Goal: Task Accomplishment & Management: Use online tool/utility

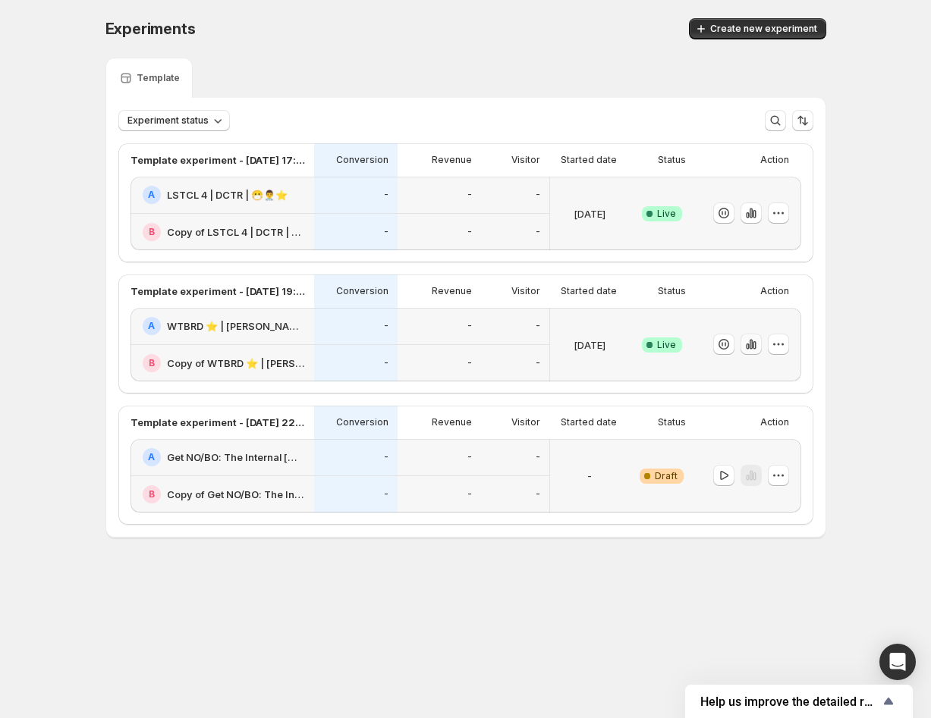
click at [753, 350] on icon "button" at bounding box center [750, 344] width 15 height 15
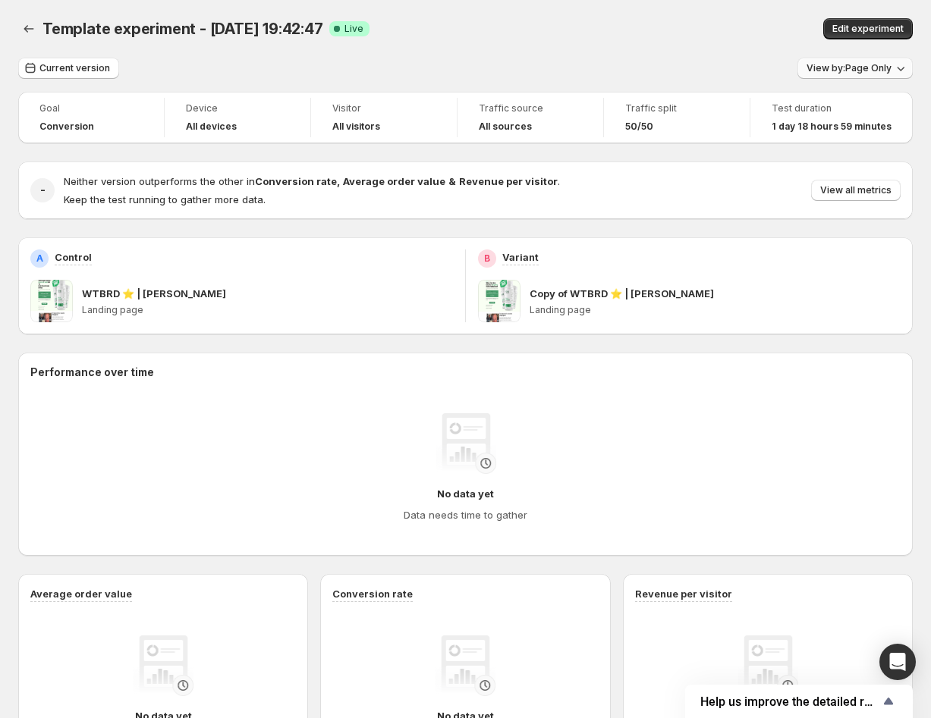
click at [853, 59] on button "View by: Page Only" at bounding box center [854, 68] width 115 height 21
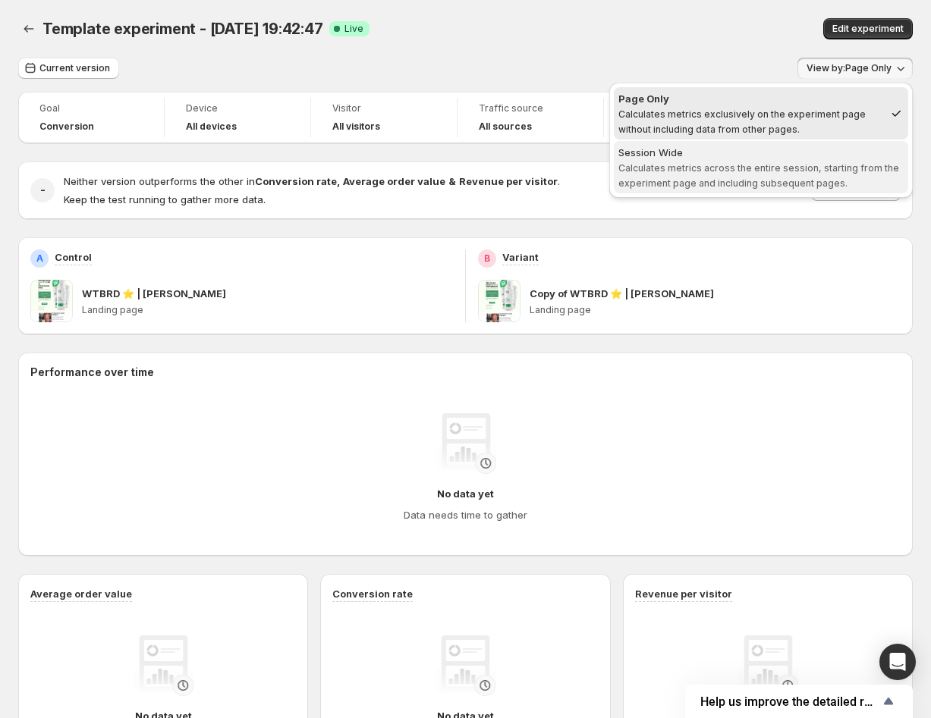
click at [782, 155] on div "Session Wide" at bounding box center [760, 152] width 285 height 15
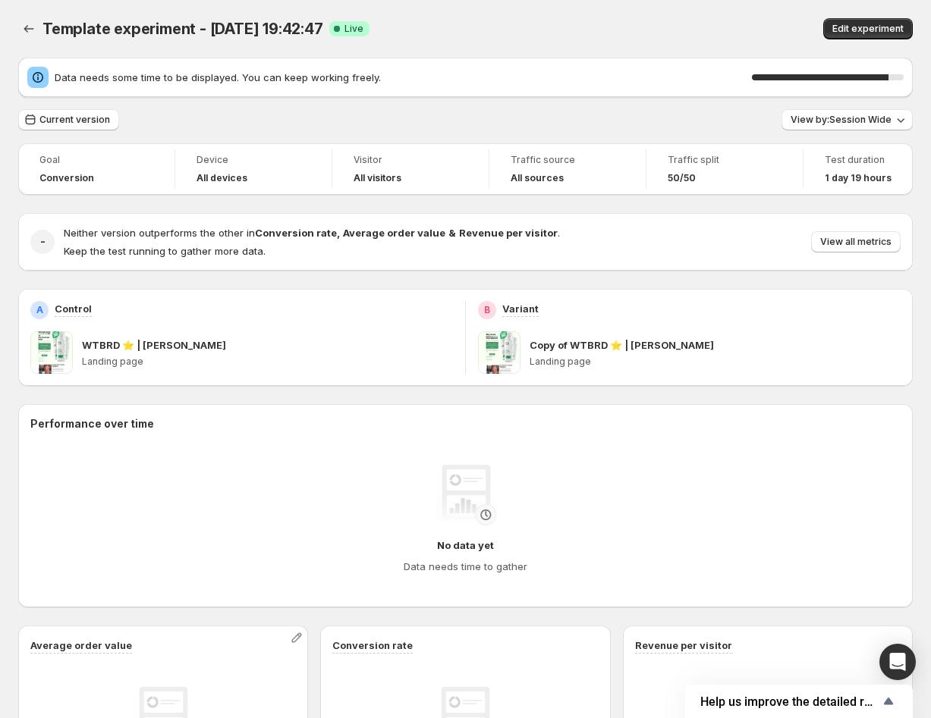
click at [440, 278] on div "Goal Conversion Device All devices Visitor All visitors Traffic source All sour…" at bounding box center [465, 597] width 894 height 909
click at [903, 112] on button "View by: Page Only" at bounding box center [854, 119] width 115 height 21
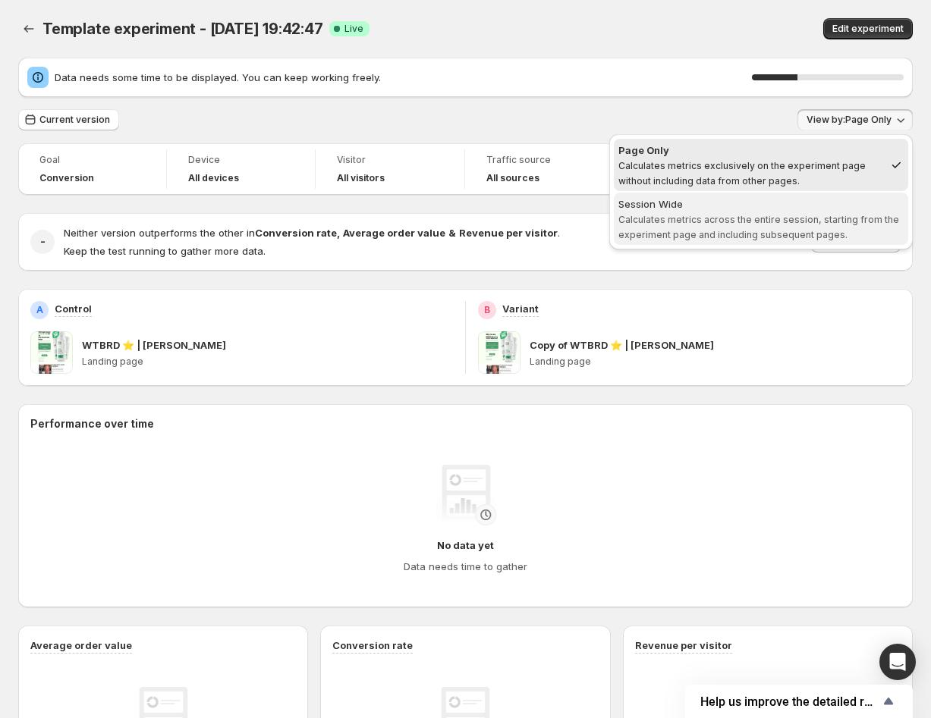
click at [827, 196] on button "Session Wide Calculates metrics across the entire session, starting from the ex…" at bounding box center [761, 219] width 294 height 52
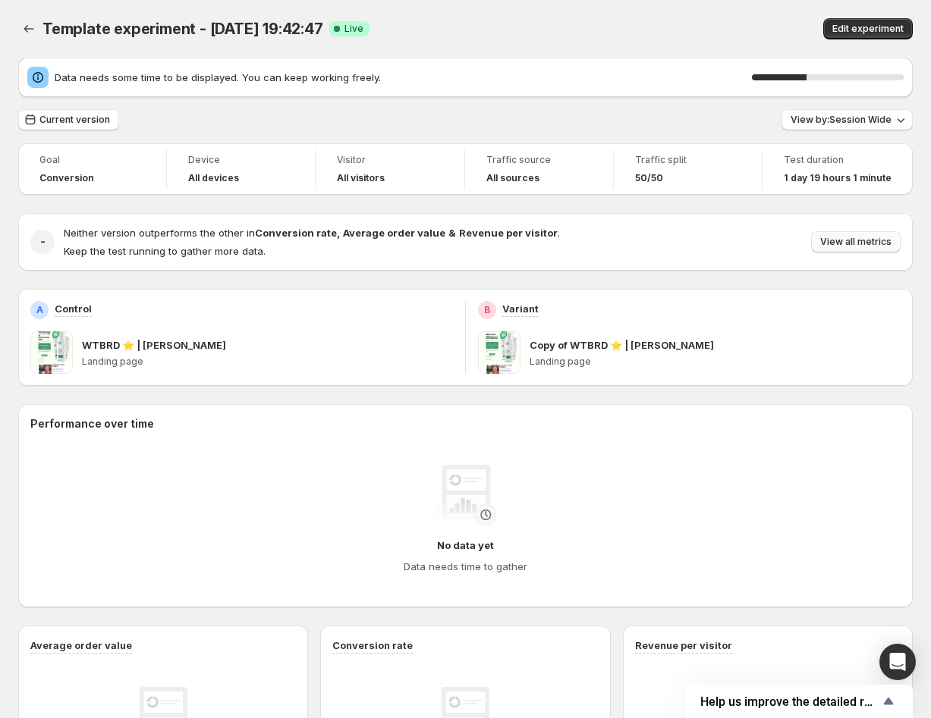
click at [861, 242] on span "View all metrics" at bounding box center [855, 242] width 71 height 12
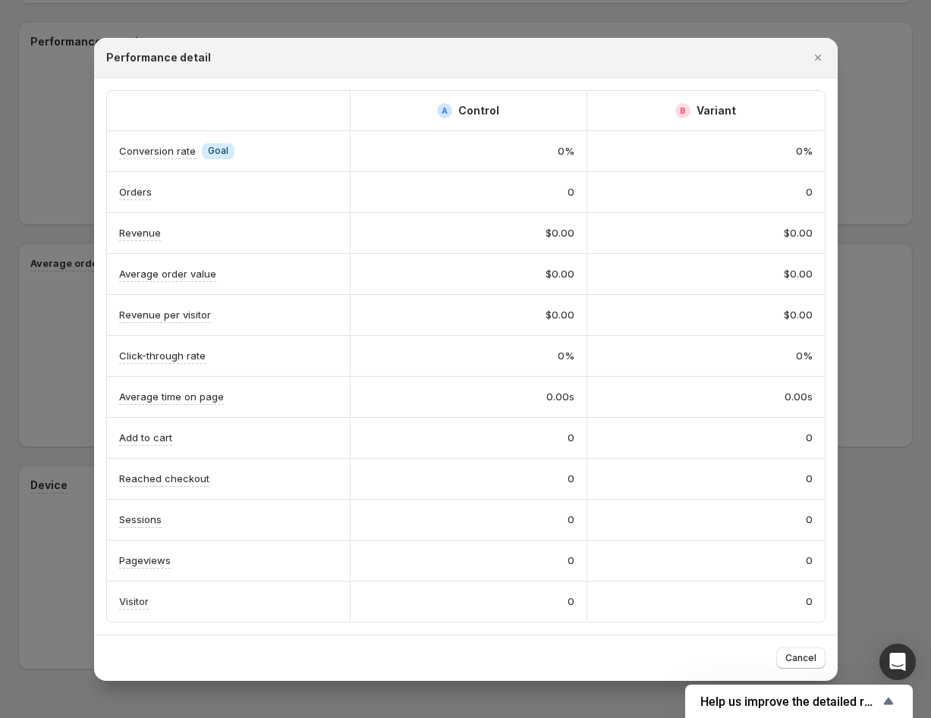
scroll to position [416, 0]
click at [813, 57] on icon "Close" at bounding box center [817, 57] width 15 height 15
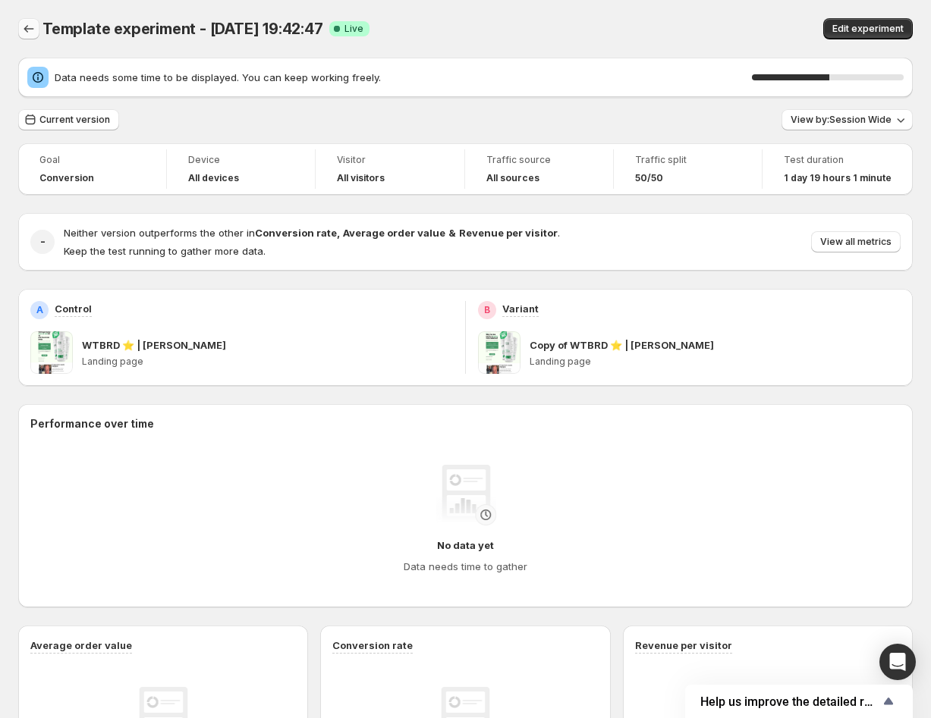
click at [38, 26] on button "Back" at bounding box center [28, 28] width 21 height 21
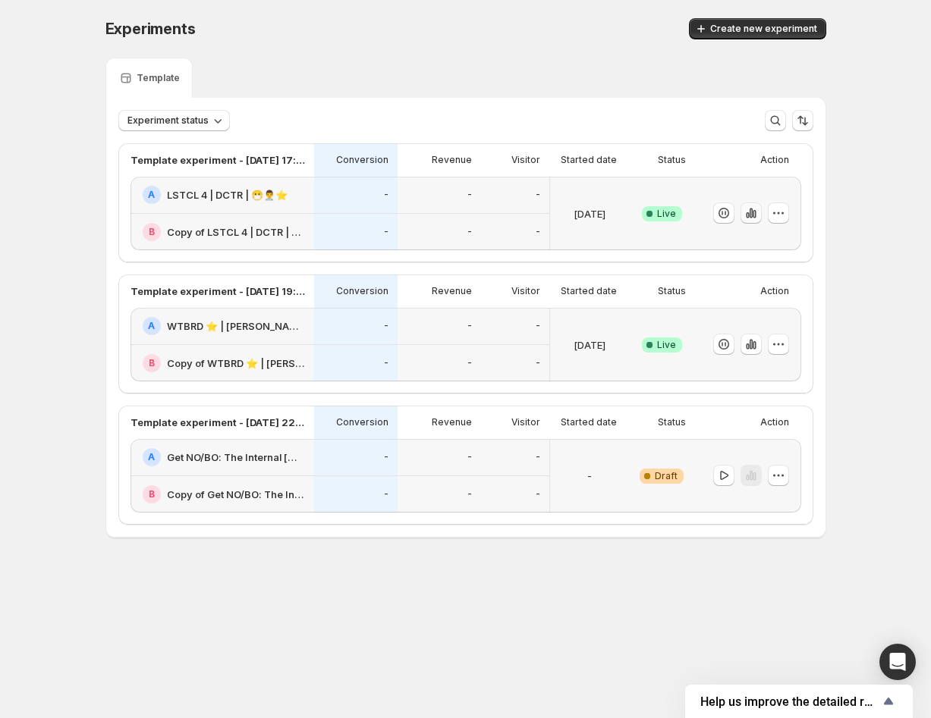
click at [756, 209] on icon "button" at bounding box center [750, 213] width 15 height 15
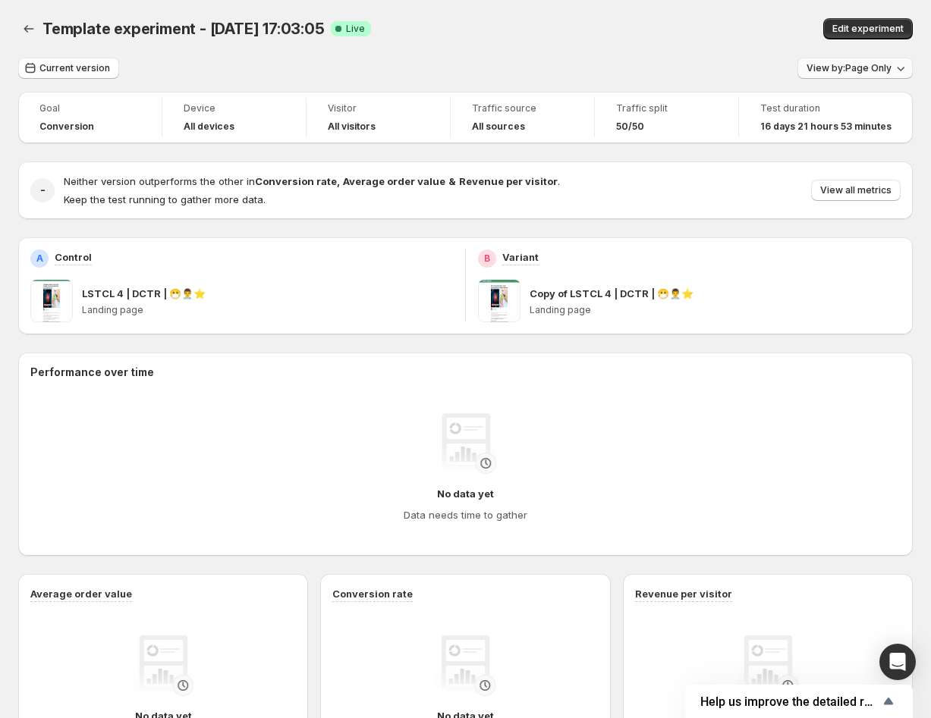
click at [852, 61] on button "View by: Page Only" at bounding box center [854, 68] width 115 height 21
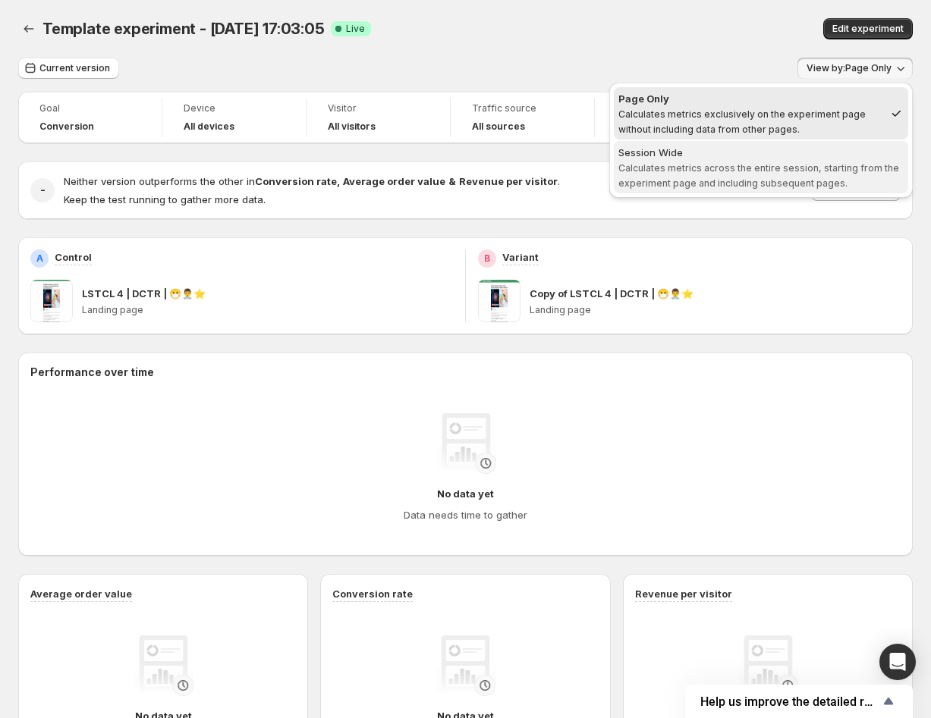
click at [754, 170] on span "Calculates metrics across the entire session, starting from the experiment page…" at bounding box center [758, 175] width 281 height 27
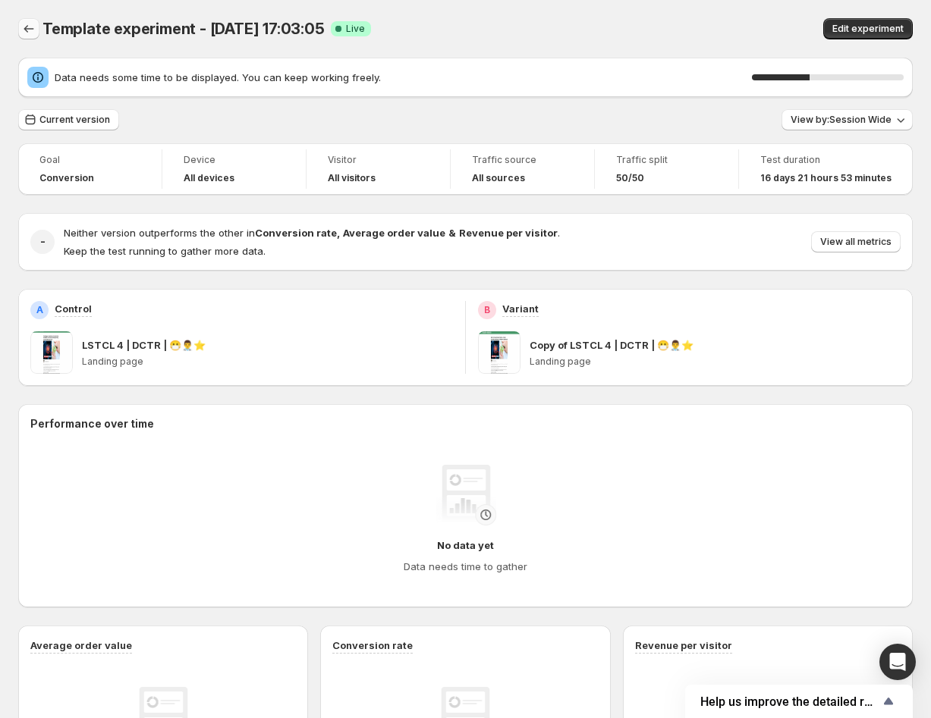
click at [19, 22] on button "Back" at bounding box center [28, 28] width 21 height 21
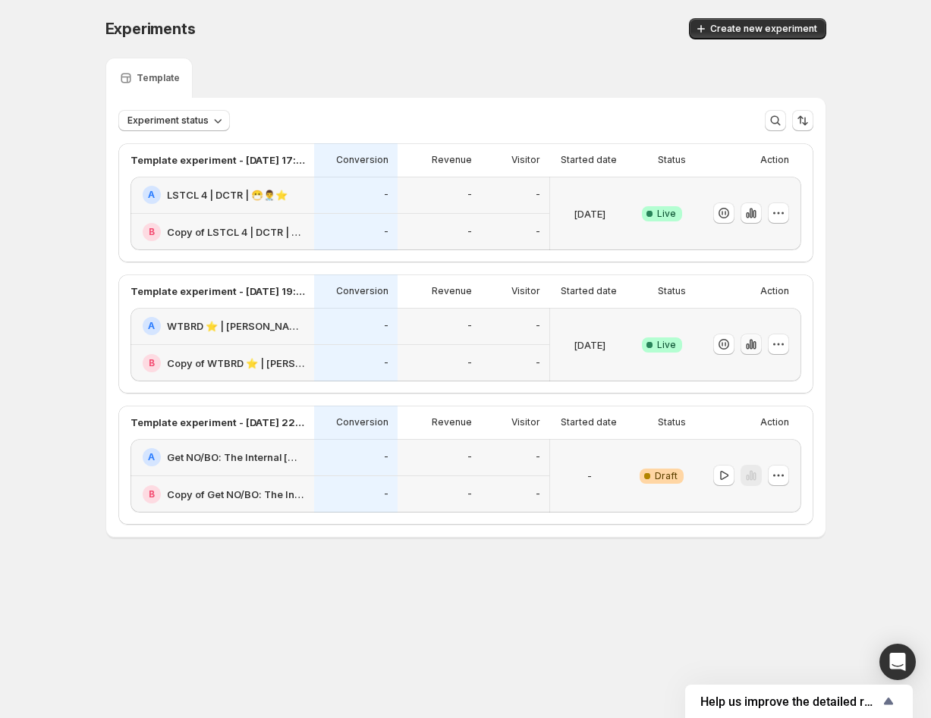
click at [750, 340] on icon "button" at bounding box center [750, 344] width 15 height 15
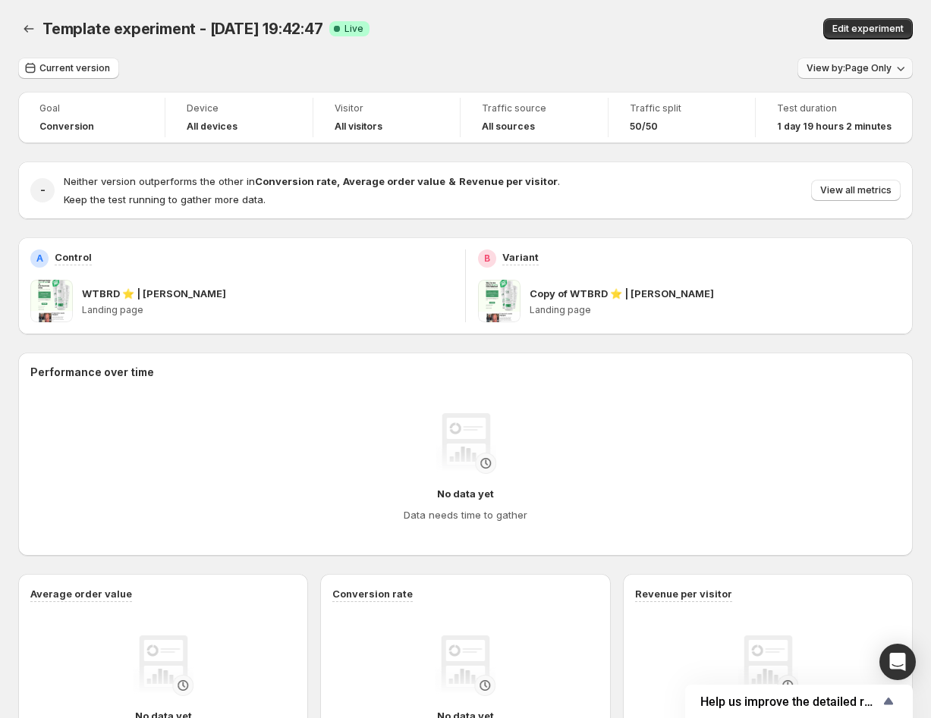
click at [849, 72] on span "View by: Page Only" at bounding box center [848, 68] width 85 height 12
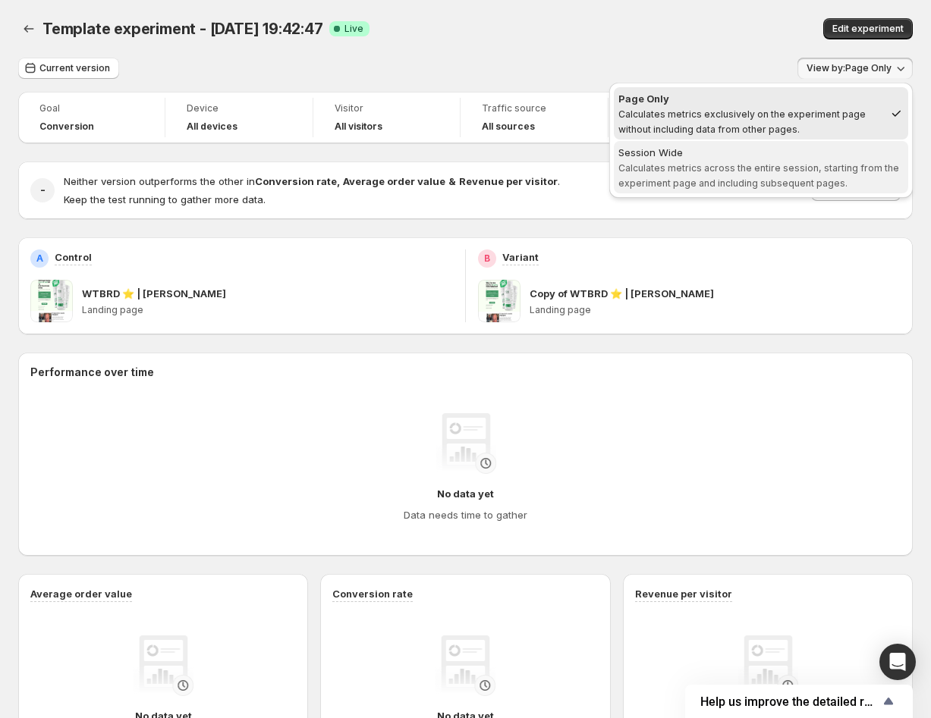
click at [789, 162] on span "Calculates metrics across the entire session, starting from the experiment page…" at bounding box center [758, 175] width 281 height 27
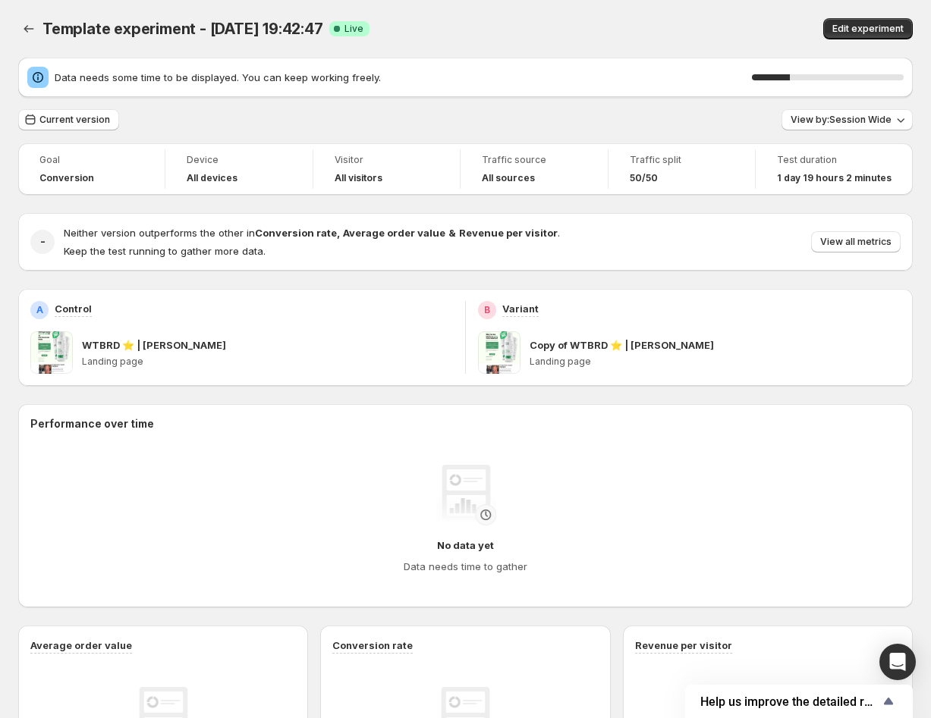
click at [575, 108] on div "Data needs some time to be displayed. You can keep working freely. 25 % Current…" at bounding box center [465, 555] width 894 height 995
